Goal: Task Accomplishment & Management: Manage account settings

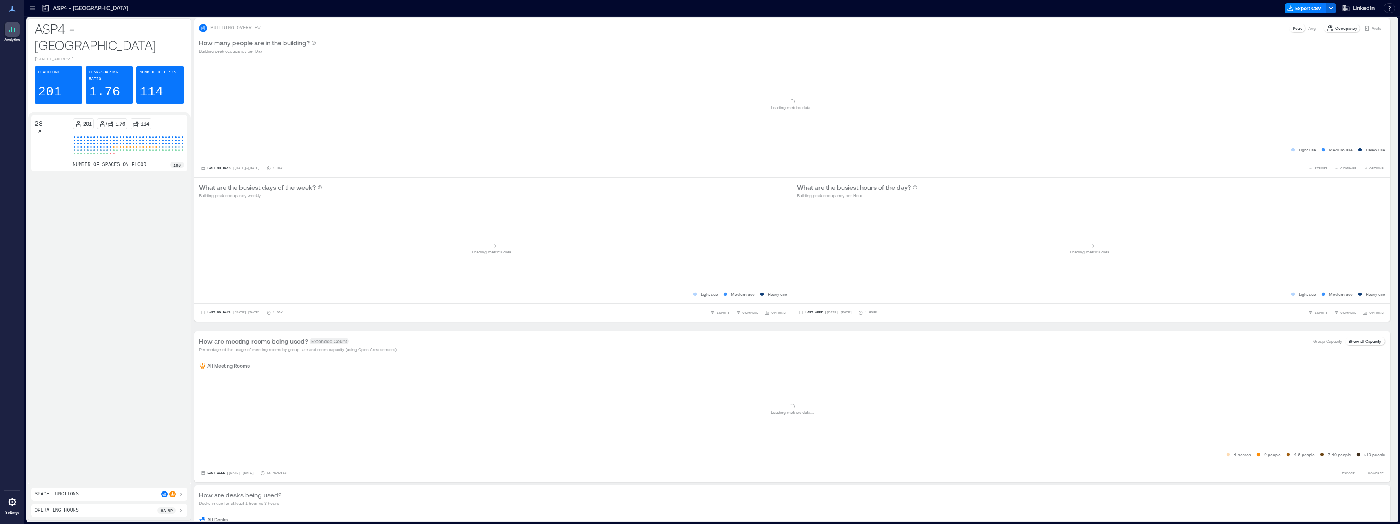
click at [31, 9] on icon at bounding box center [33, 8] width 8 height 8
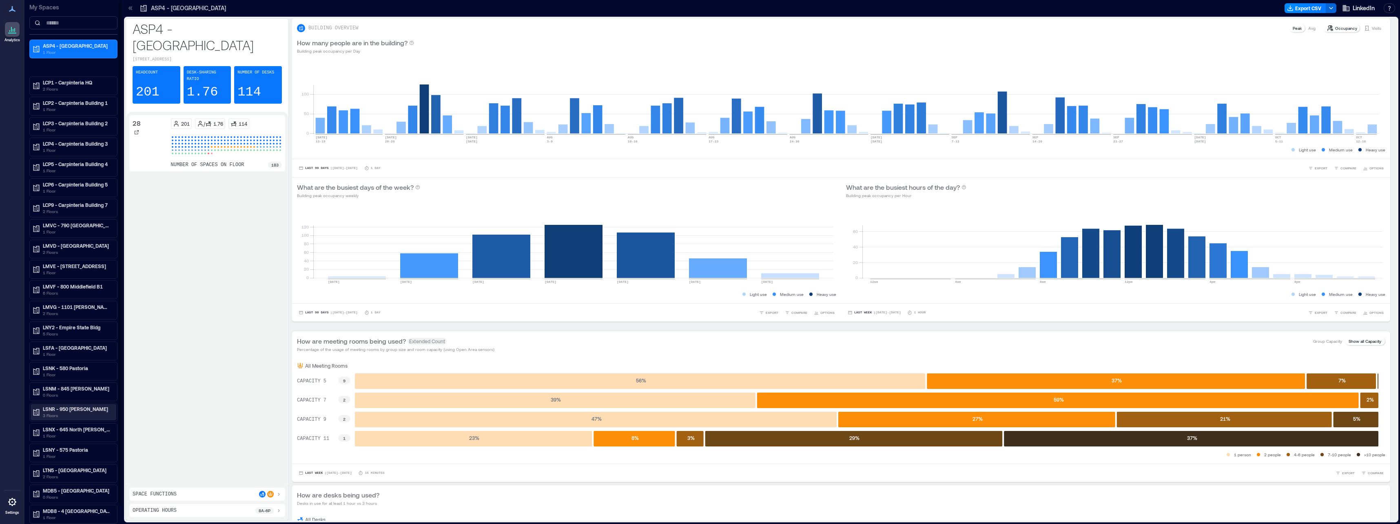
click at [66, 410] on p "LSNR - 950 [PERSON_NAME]" at bounding box center [77, 409] width 69 height 7
click at [60, 446] on div "03" at bounding box center [74, 450] width 86 height 11
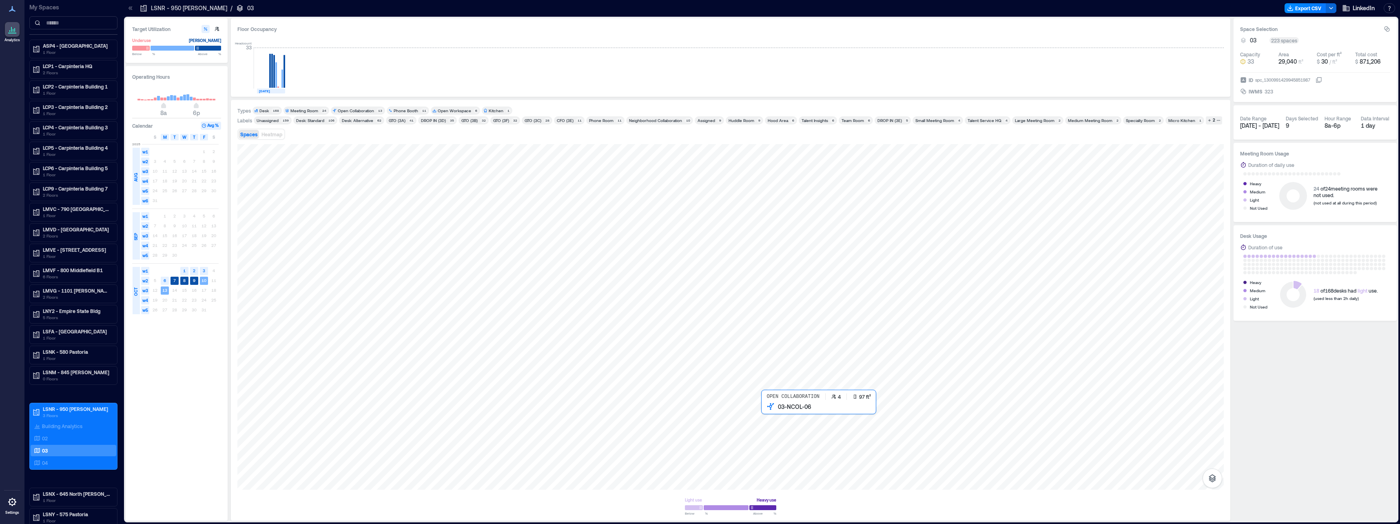
click at [773, 413] on div at bounding box center [730, 317] width 987 height 346
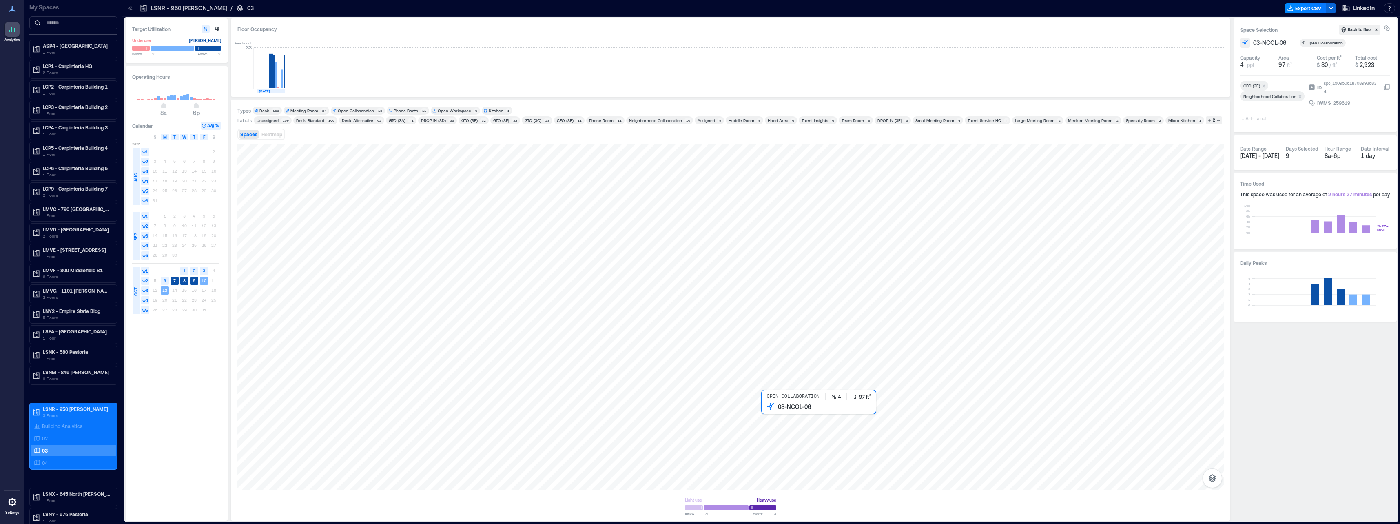
click at [769, 417] on div at bounding box center [730, 317] width 987 height 346
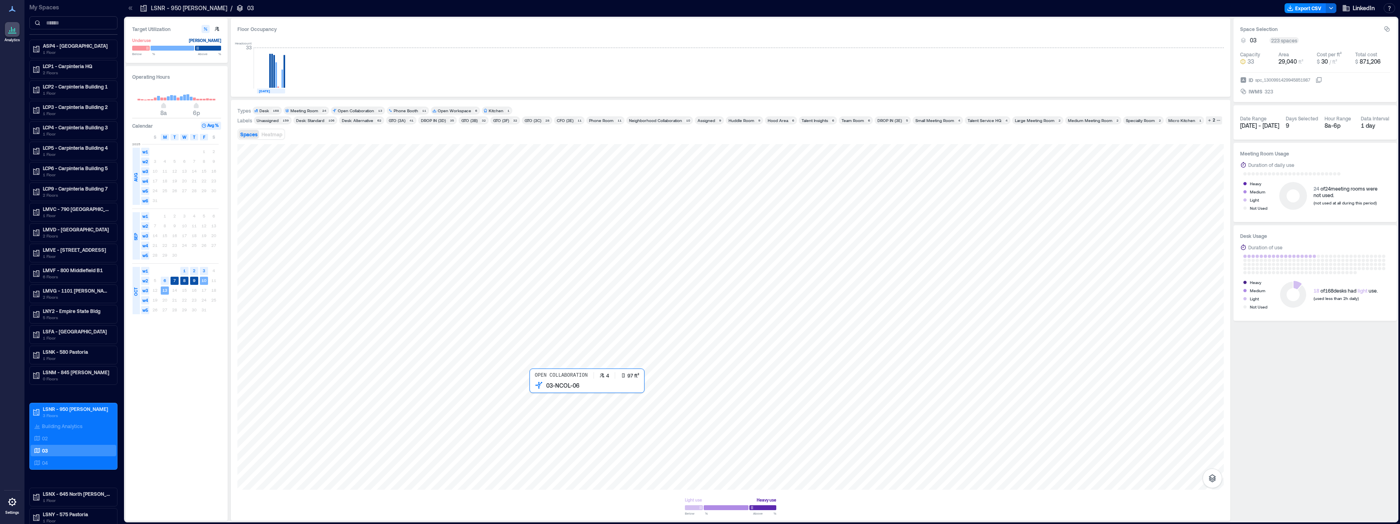
click at [550, 403] on div at bounding box center [730, 317] width 987 height 346
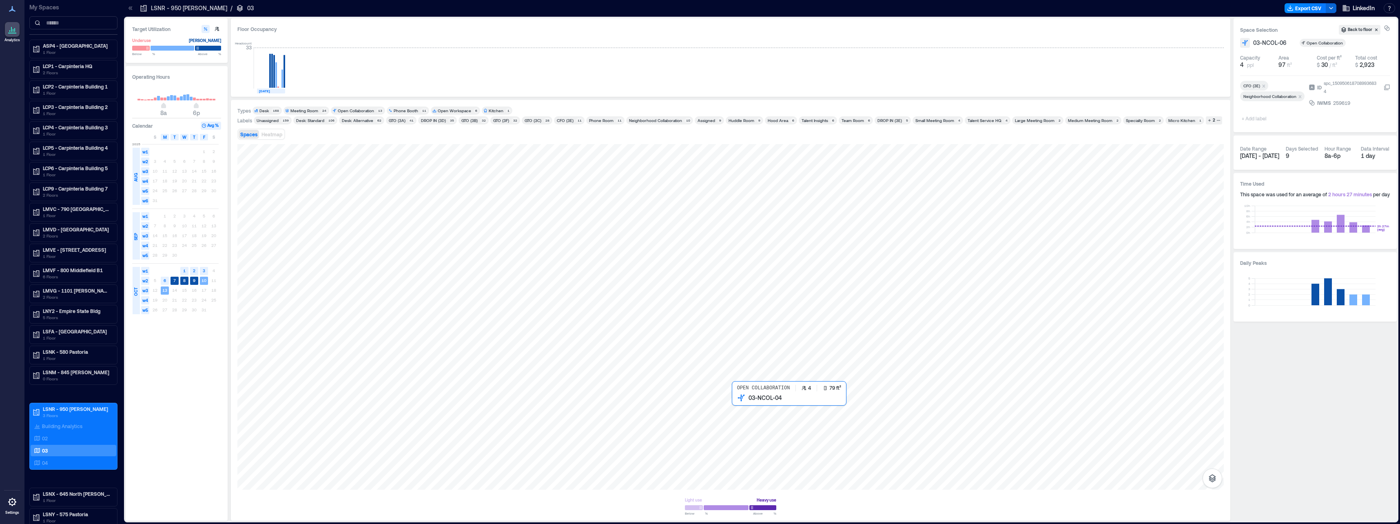
click at [759, 407] on div at bounding box center [730, 317] width 987 height 346
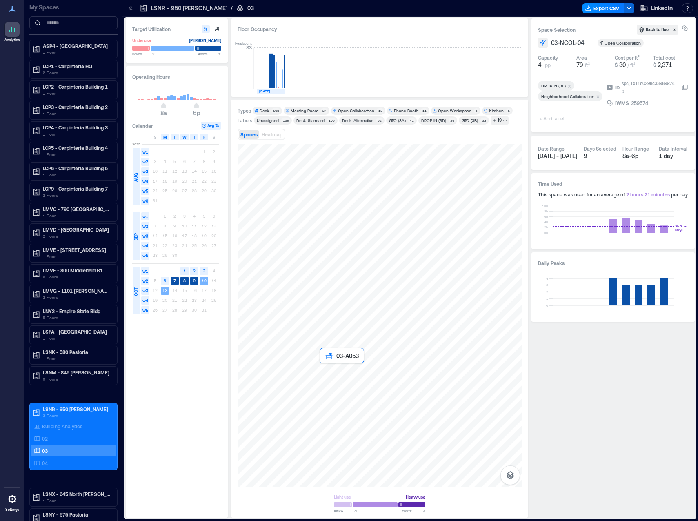
click at [324, 368] on div at bounding box center [379, 315] width 284 height 342
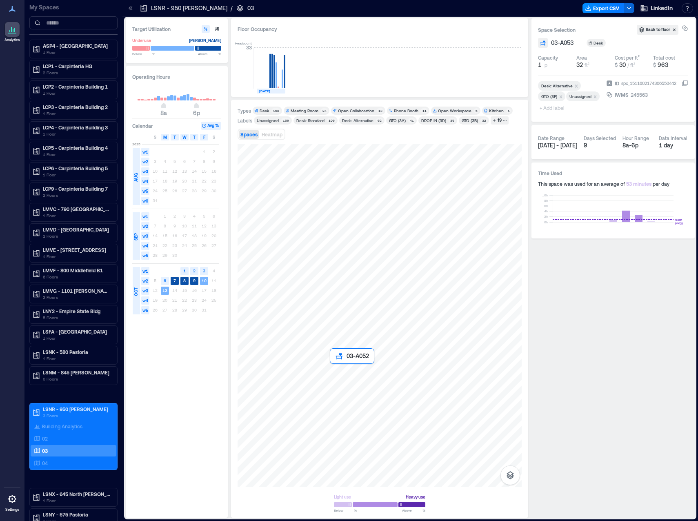
click at [332, 370] on div at bounding box center [379, 315] width 284 height 342
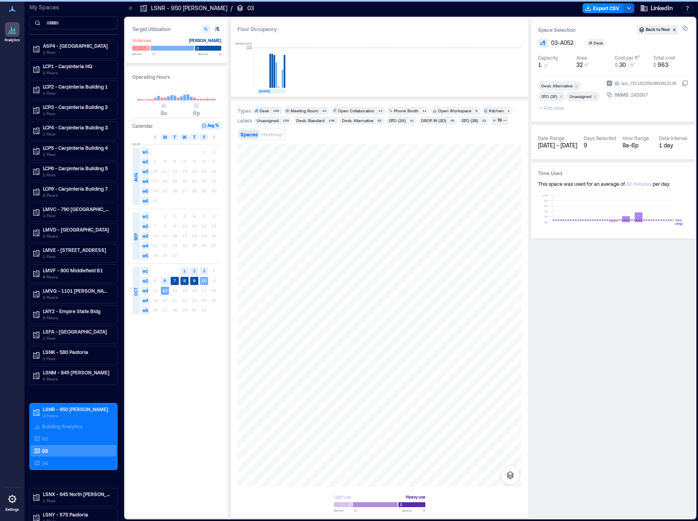
click at [366, 91] on div "Floor Occupancy Headcount 33 [DATE]" at bounding box center [379, 57] width 297 height 78
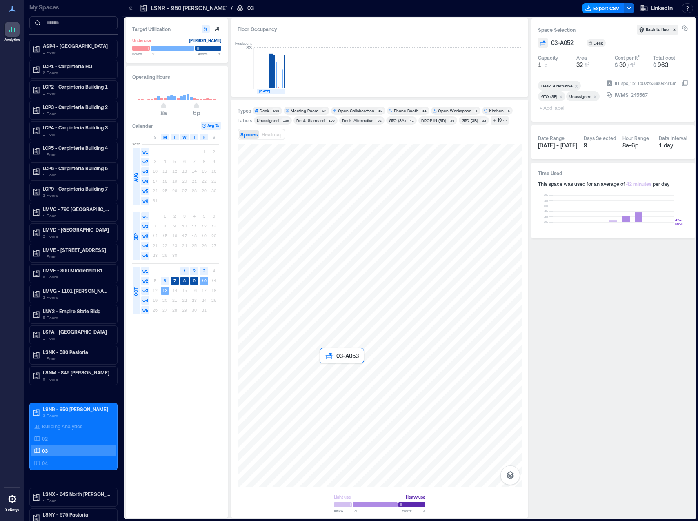
click at [323, 370] on div at bounding box center [379, 315] width 284 height 342
click at [334, 369] on div at bounding box center [379, 315] width 284 height 342
click at [632, 94] on div "245567" at bounding box center [639, 95] width 19 height 8
click at [632, 94] on input "******" at bounding box center [658, 95] width 56 height 8
click at [324, 368] on div at bounding box center [379, 315] width 284 height 342
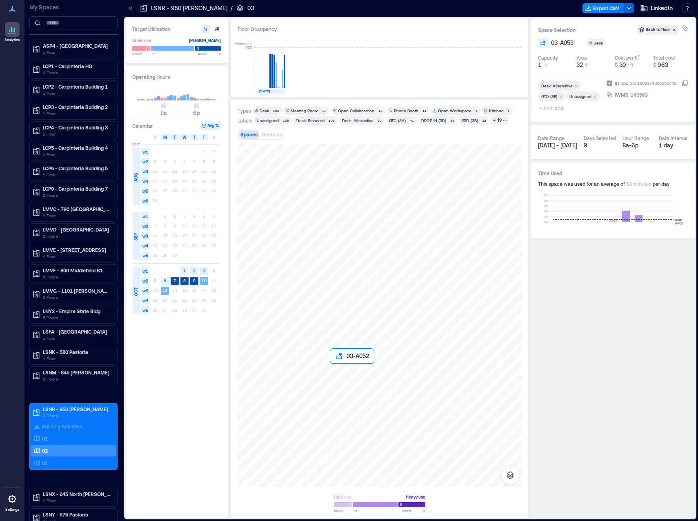
click at [333, 370] on div at bounding box center [379, 315] width 284 height 342
click at [344, 374] on div at bounding box center [379, 315] width 284 height 342
click at [639, 95] on div "245478" at bounding box center [639, 95] width 19 height 8
click at [352, 375] on div at bounding box center [379, 315] width 284 height 342
click at [632, 95] on div "245483" at bounding box center [639, 95] width 19 height 8
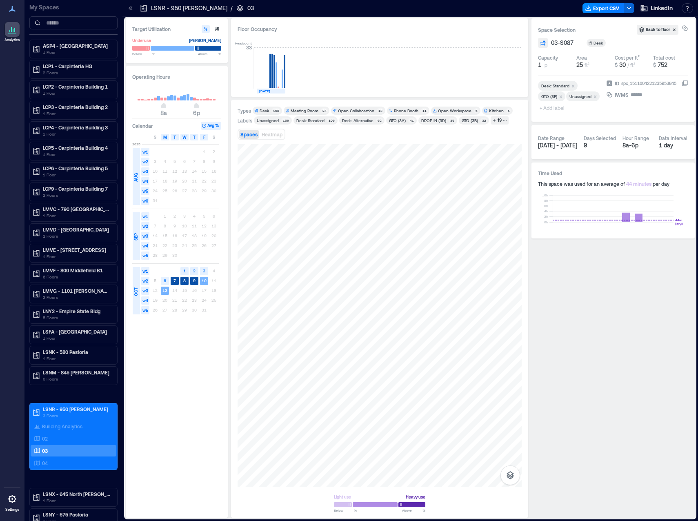
click at [632, 95] on input "******" at bounding box center [658, 95] width 56 height 8
click at [342, 387] on div at bounding box center [379, 315] width 284 height 342
click at [634, 96] on div "245481" at bounding box center [639, 95] width 19 height 8
click at [634, 96] on input "******" at bounding box center [658, 95] width 56 height 8
click at [352, 386] on div at bounding box center [379, 315] width 284 height 342
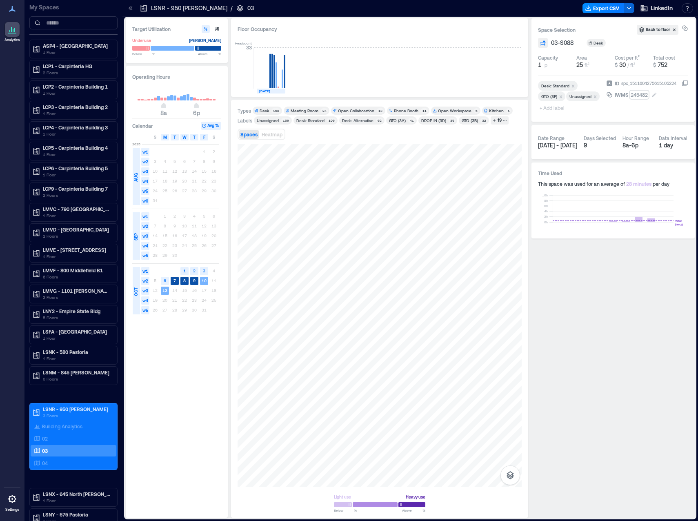
click at [635, 95] on div "245482" at bounding box center [639, 95] width 19 height 8
click at [635, 95] on input "******" at bounding box center [658, 95] width 56 height 8
